Goal: Contribute content: Contribute content

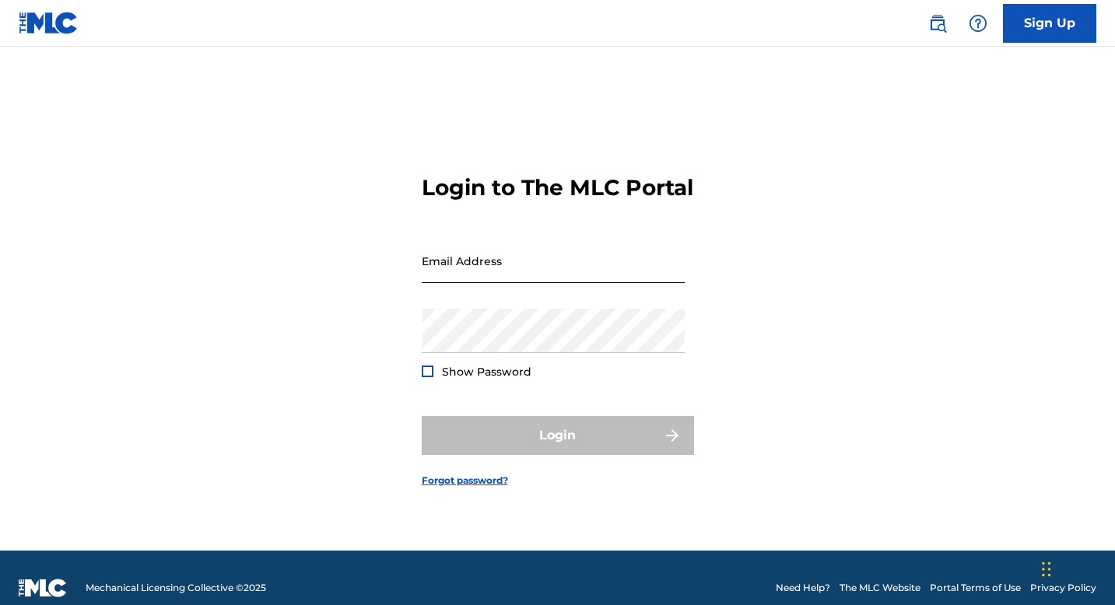
click at [544, 283] on input "Email Address" at bounding box center [553, 261] width 263 height 44
click at [517, 283] on input "Email Address" at bounding box center [553, 261] width 263 height 44
type input "fmusayev@yahoo.ca"
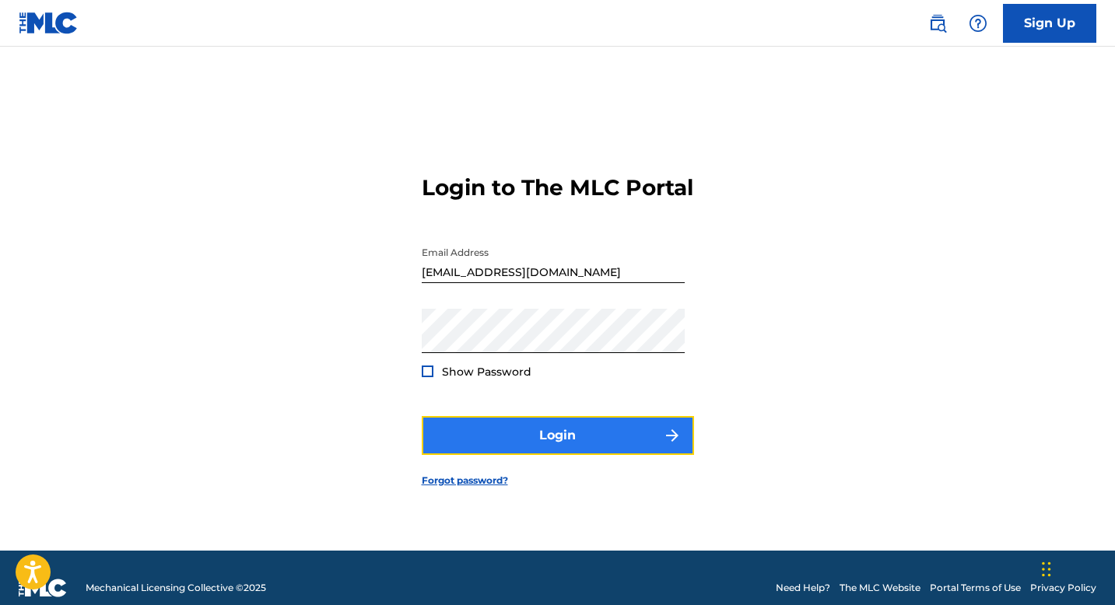
click at [545, 455] on button "Login" at bounding box center [558, 435] width 272 height 39
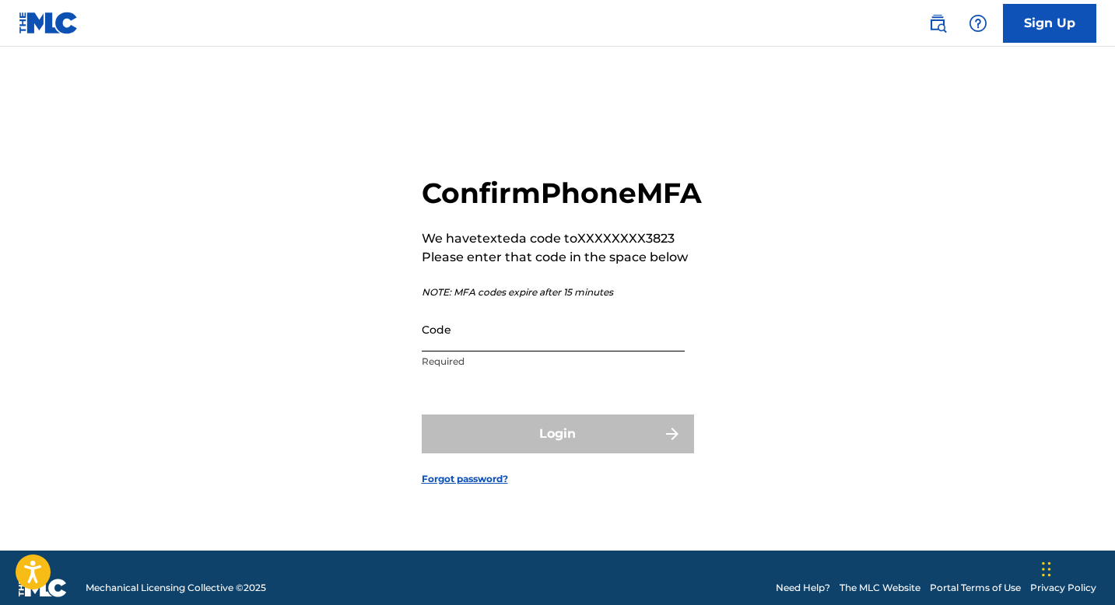
click at [527, 351] on input "Code" at bounding box center [553, 329] width 263 height 44
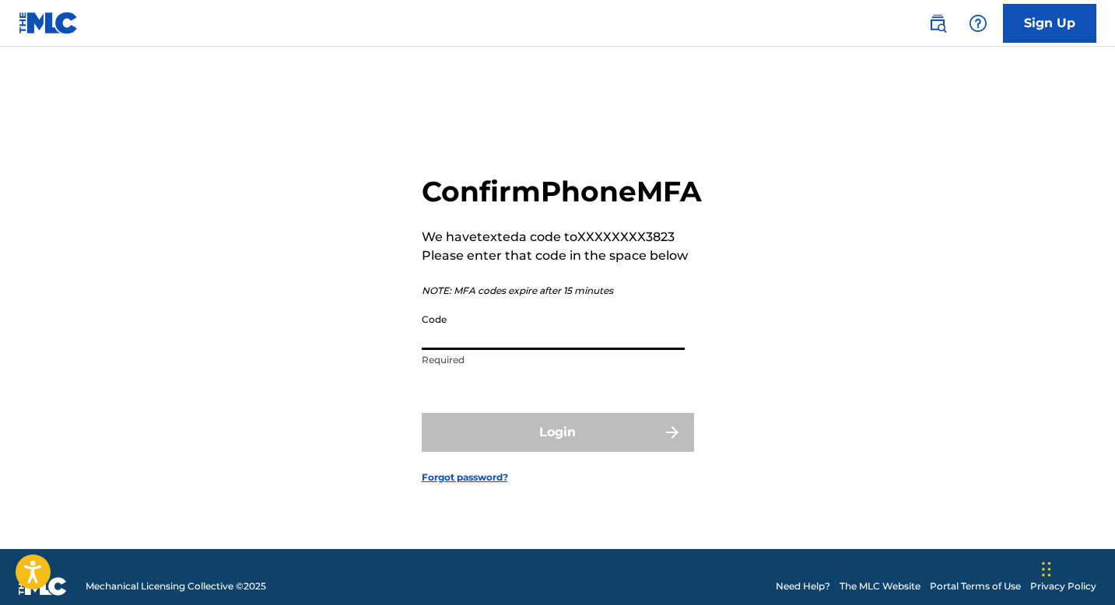
paste input "631911"
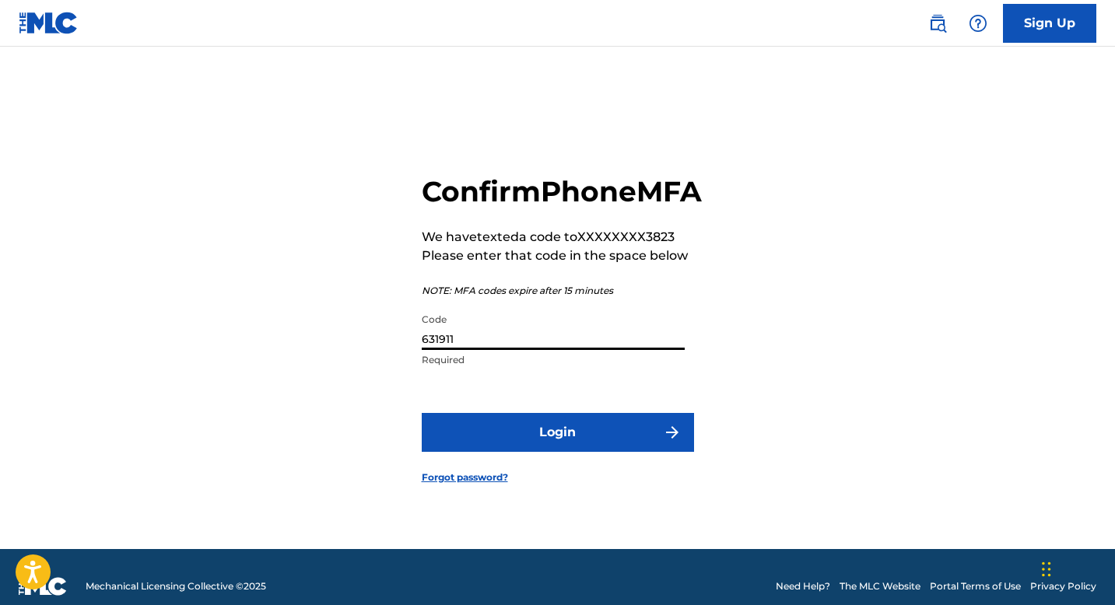
type input "631911"
click at [532, 426] on form "Confirm Phone MFA We have texted a code to XXXXXXXX3823 Please enter that code …" at bounding box center [558, 316] width 272 height 465
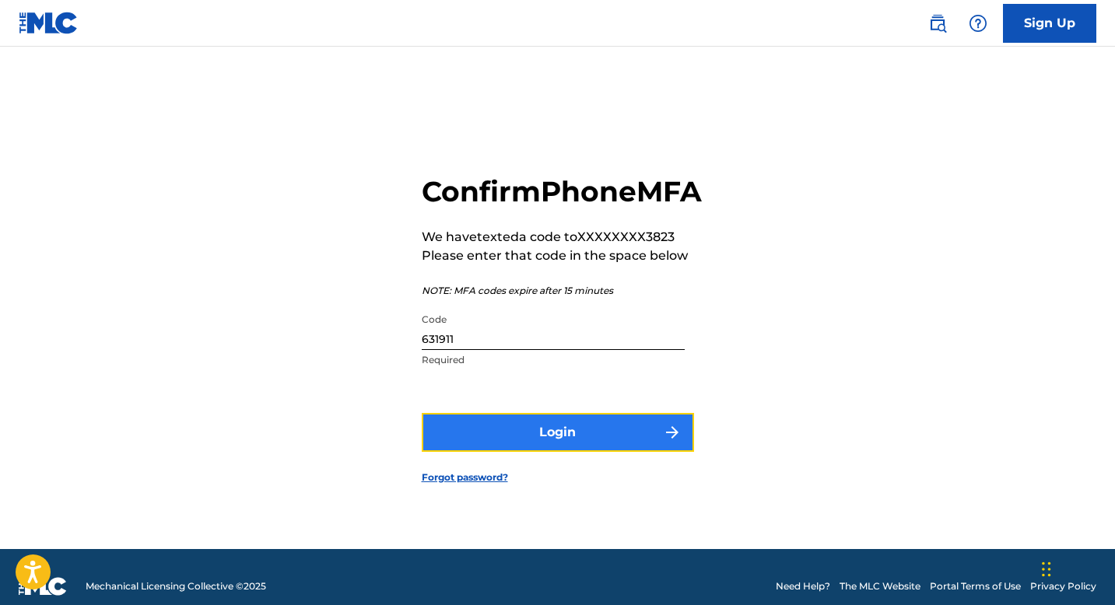
click at [544, 441] on button "Login" at bounding box center [558, 432] width 272 height 39
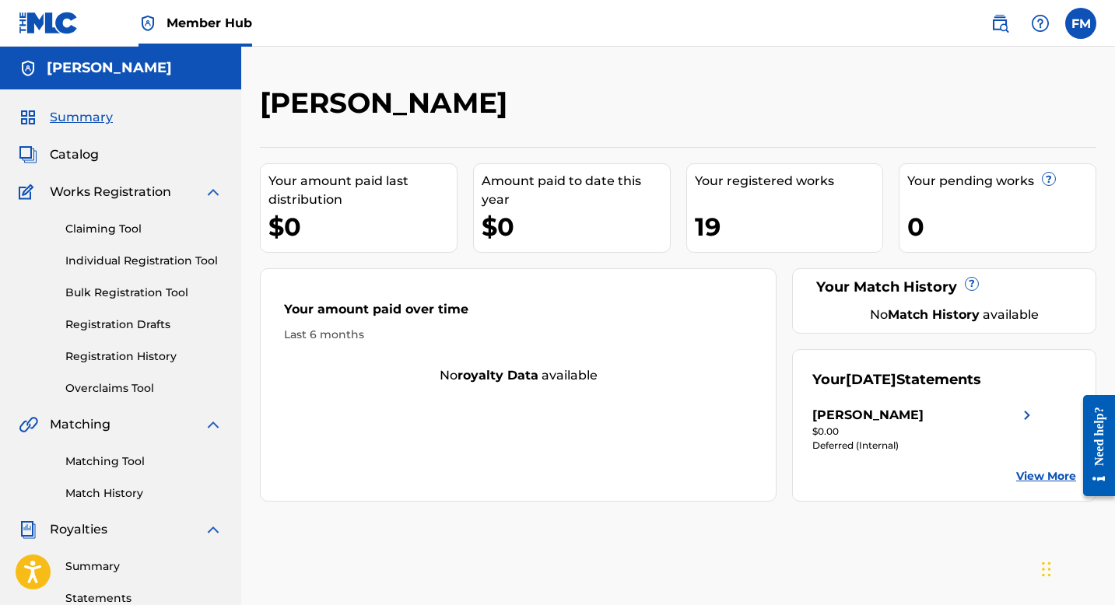
click at [80, 144] on div "Summary Catalog Works Registration Claiming Tool Individual Registration Tool B…" at bounding box center [120, 489] width 241 height 801
click at [76, 153] on span "Catalog" at bounding box center [74, 154] width 49 height 19
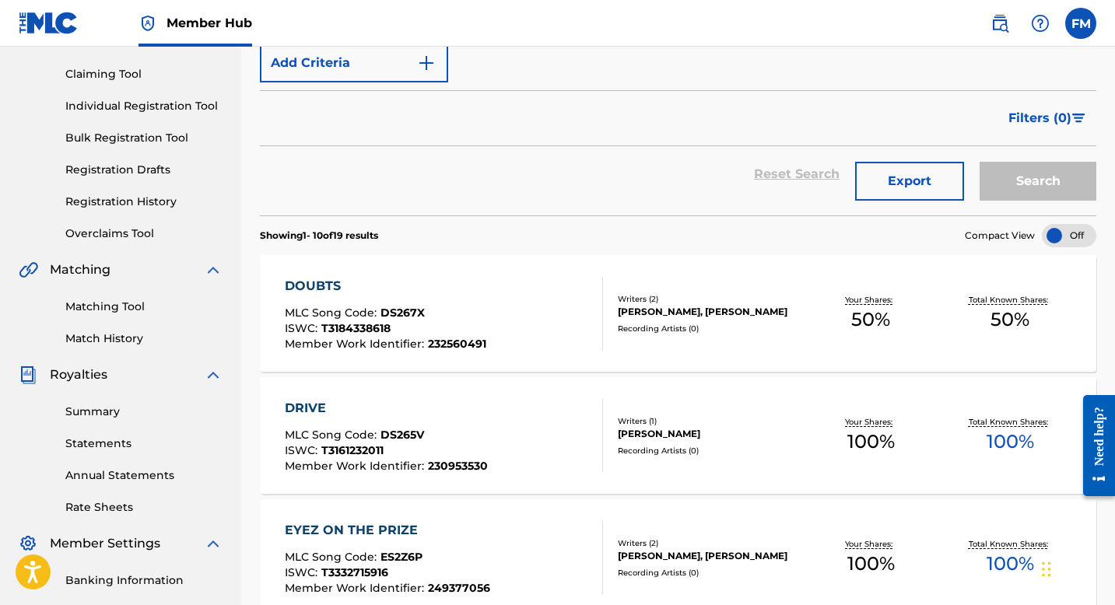
scroll to position [159, 0]
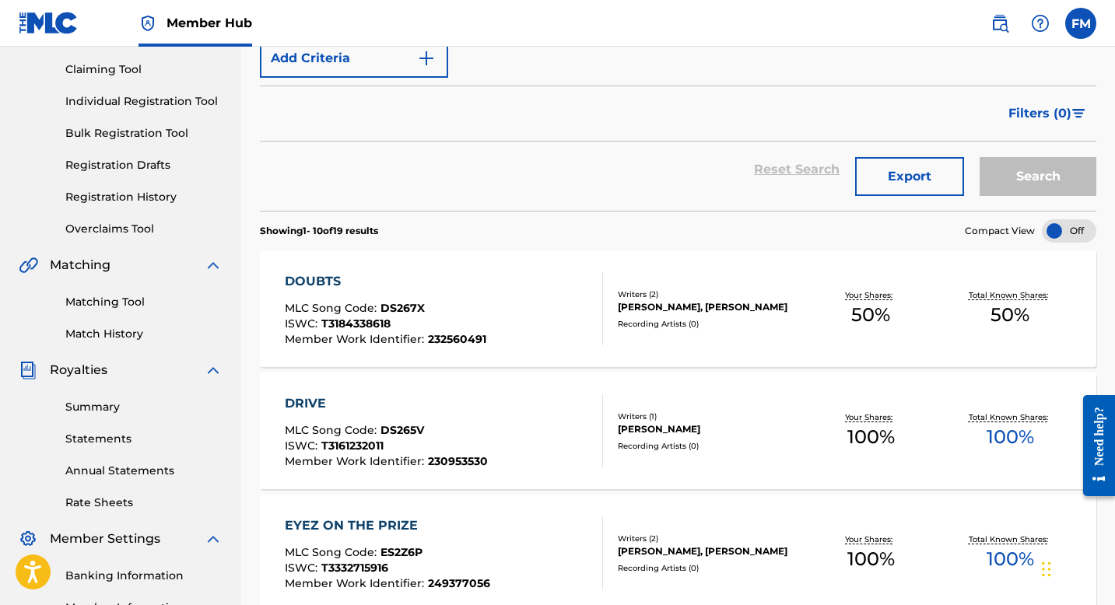
click at [657, 303] on div "FUAD MUSAYEV, DENNIS KODYTEK" at bounding box center [710, 307] width 184 height 14
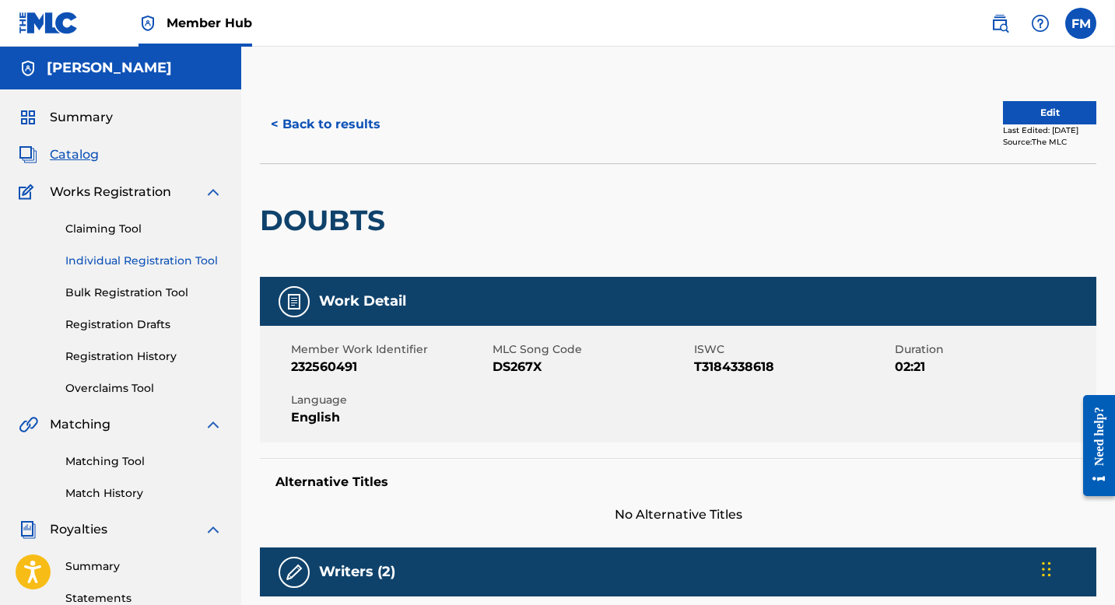
click at [120, 253] on link "Individual Registration Tool" at bounding box center [143, 261] width 157 height 16
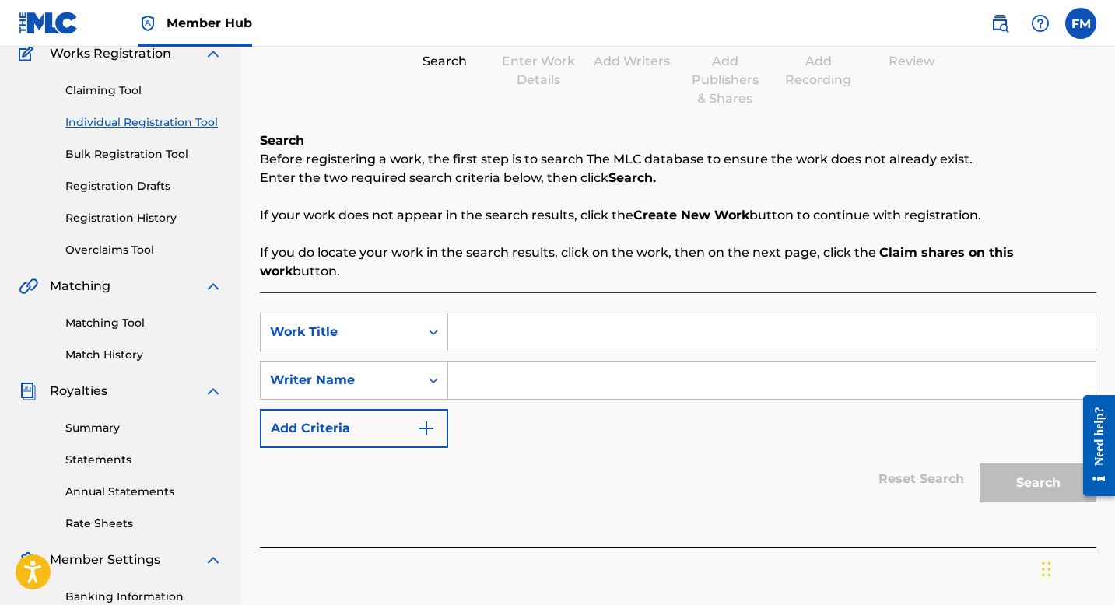
scroll to position [141, 0]
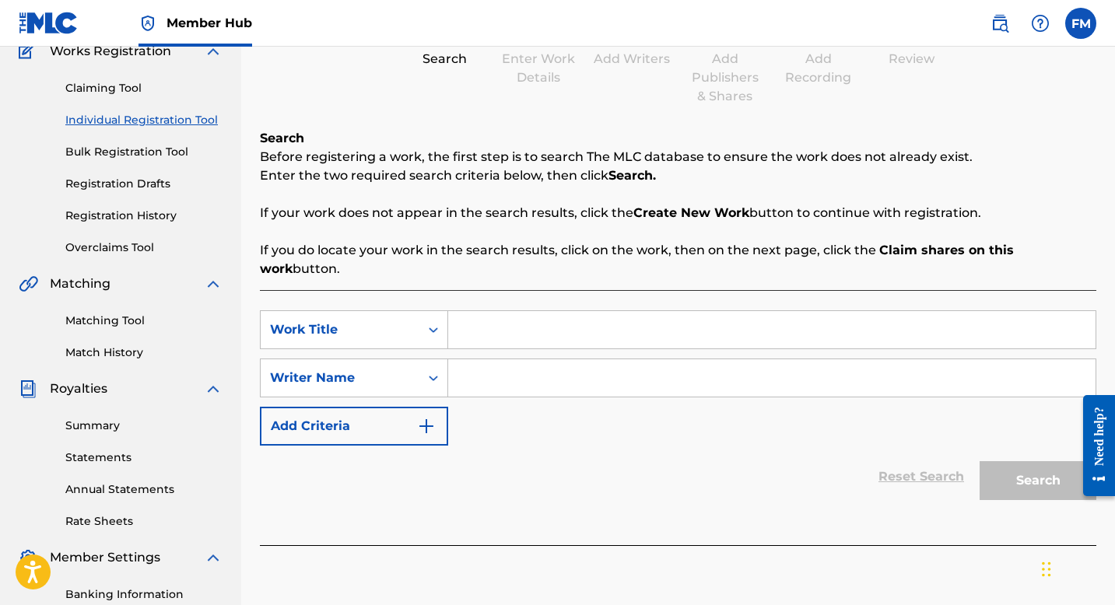
click at [616, 314] on input "Search Form" at bounding box center [771, 329] width 647 height 37
type input "ease my mind"
click at [621, 359] on input "Search Form" at bounding box center [771, 377] width 647 height 37
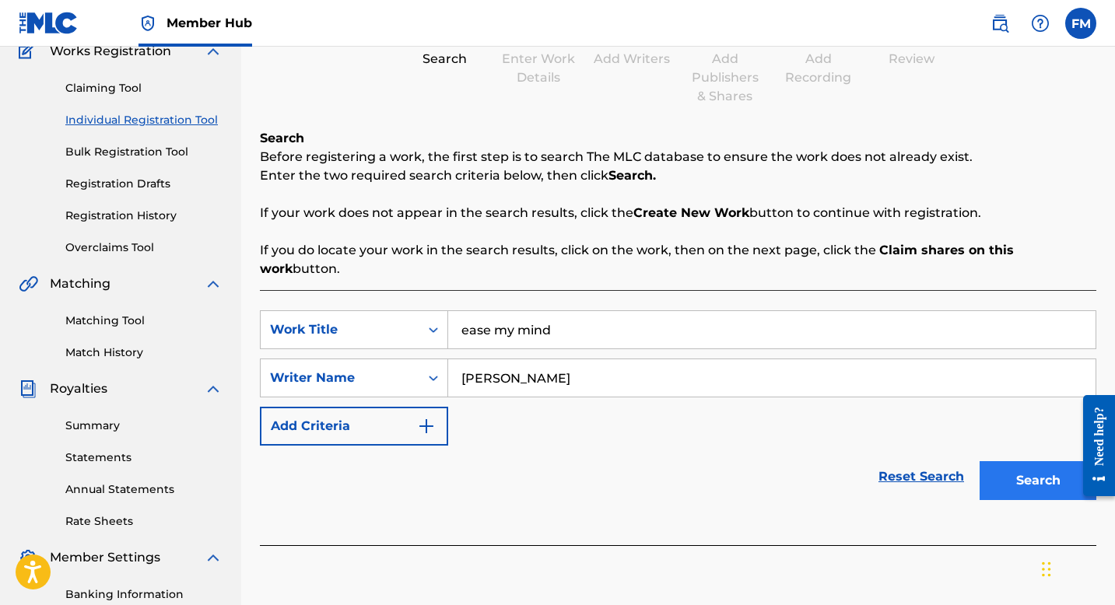
type input "fuad musayev"
click at [993, 461] on button "Search" at bounding box center [1037, 480] width 117 height 39
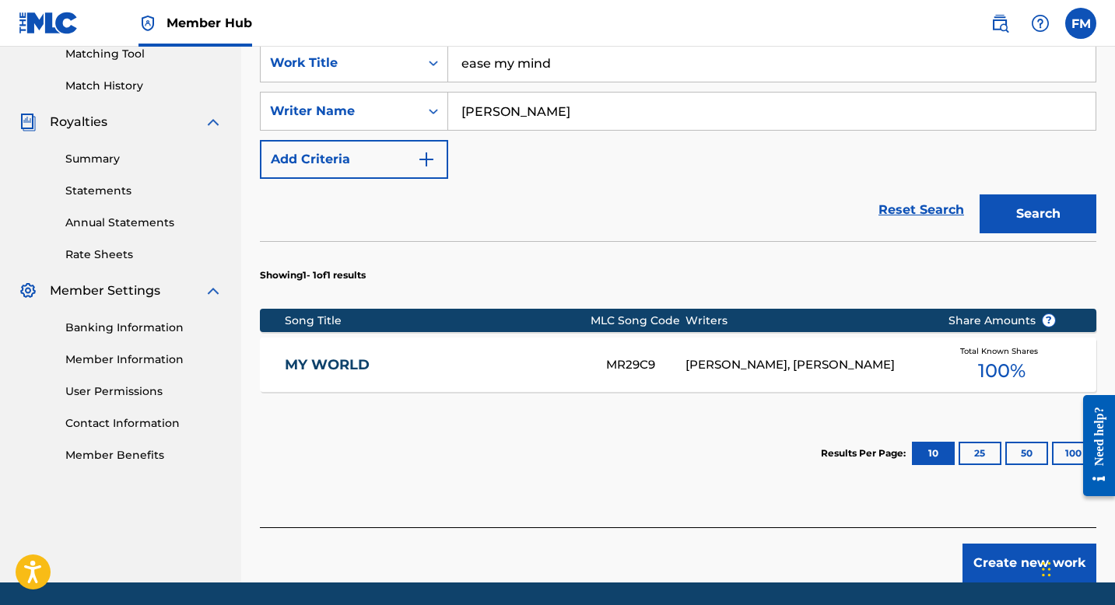
scroll to position [414, 0]
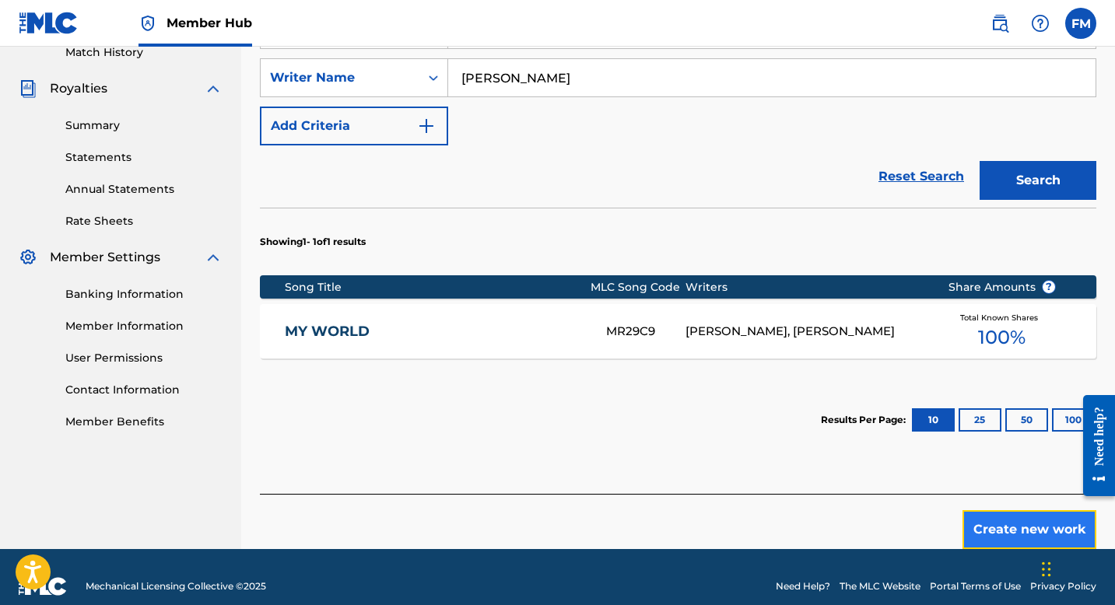
click at [1022, 510] on button "Create new work" at bounding box center [1029, 529] width 134 height 39
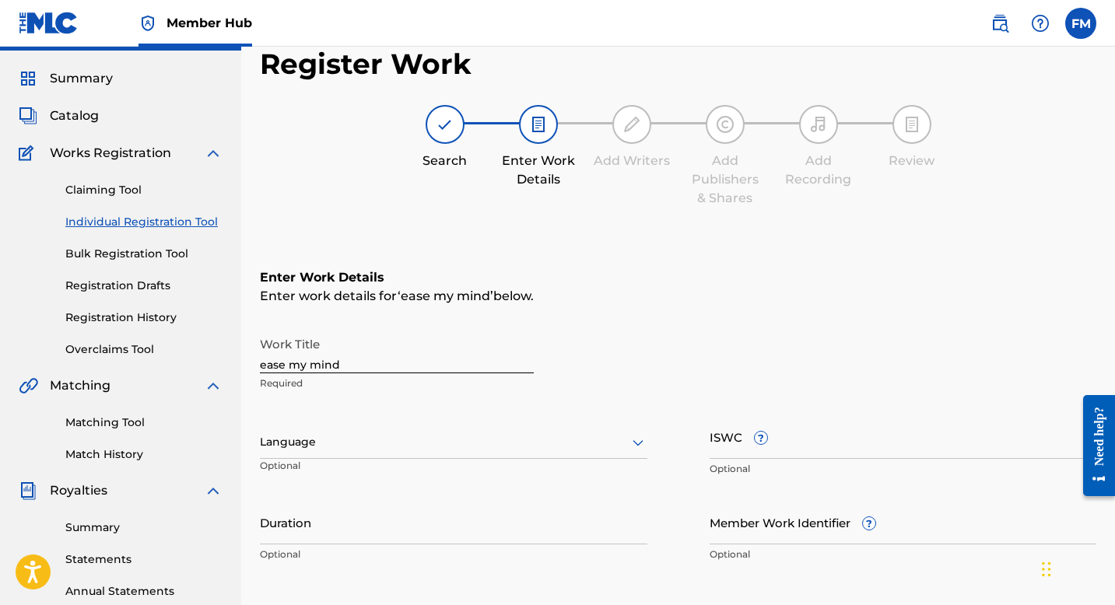
scroll to position [0, 0]
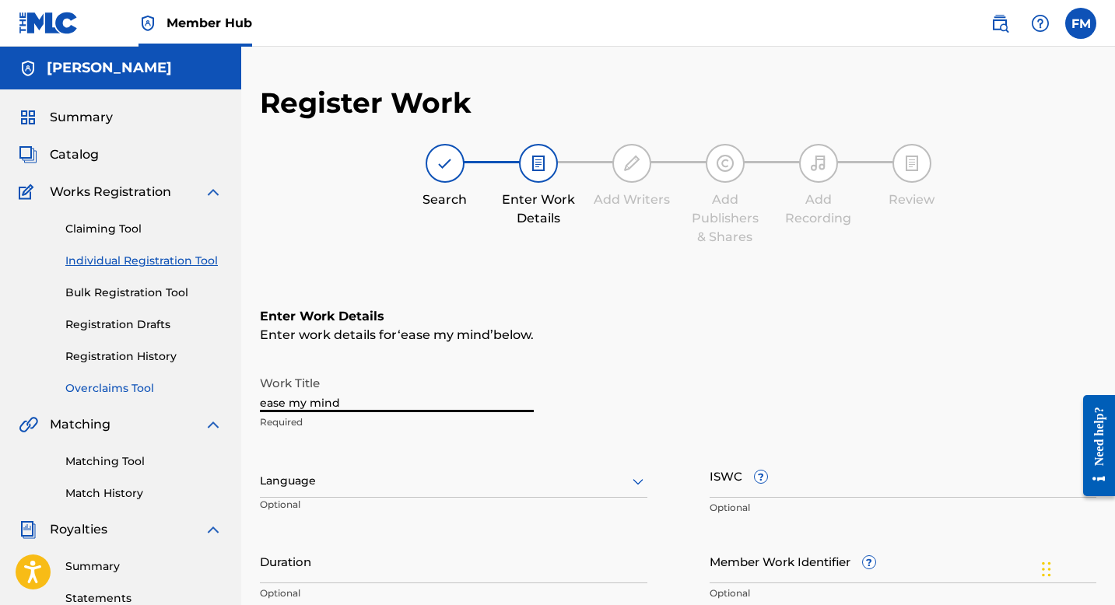
drag, startPoint x: 370, startPoint y: 399, endPoint x: 167, endPoint y: 382, distance: 203.8
click at [167, 382] on main "Fuad Musayev Summary Catalog Works Registration Claiming Tool Individual Regist…" at bounding box center [557, 473] width 1115 height 853
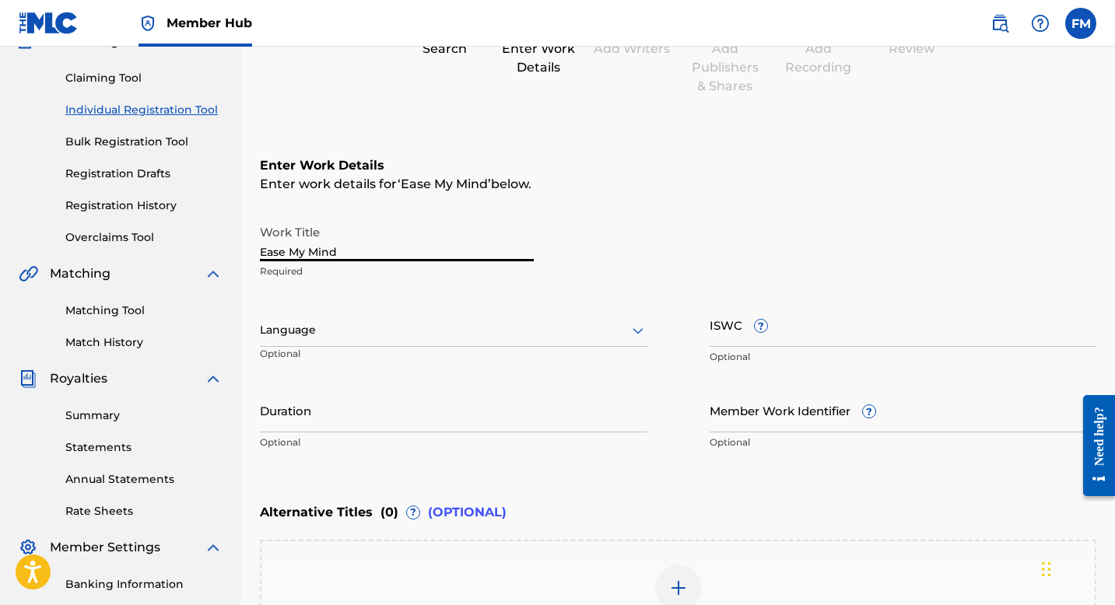
scroll to position [156, 0]
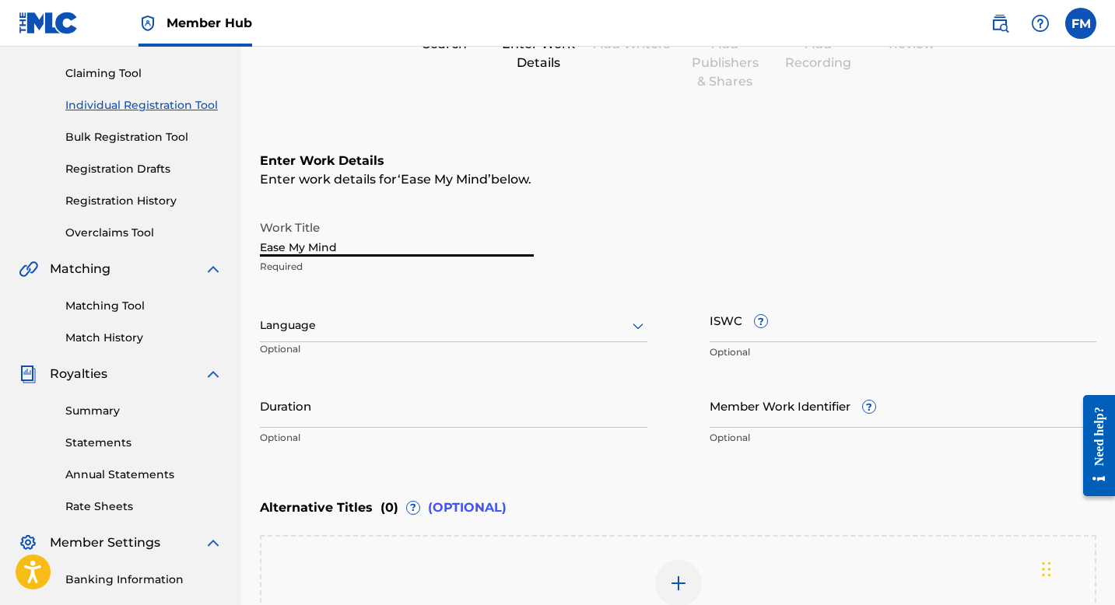
type input "Ease My Mind"
